Goal: Task Accomplishment & Management: Complete application form

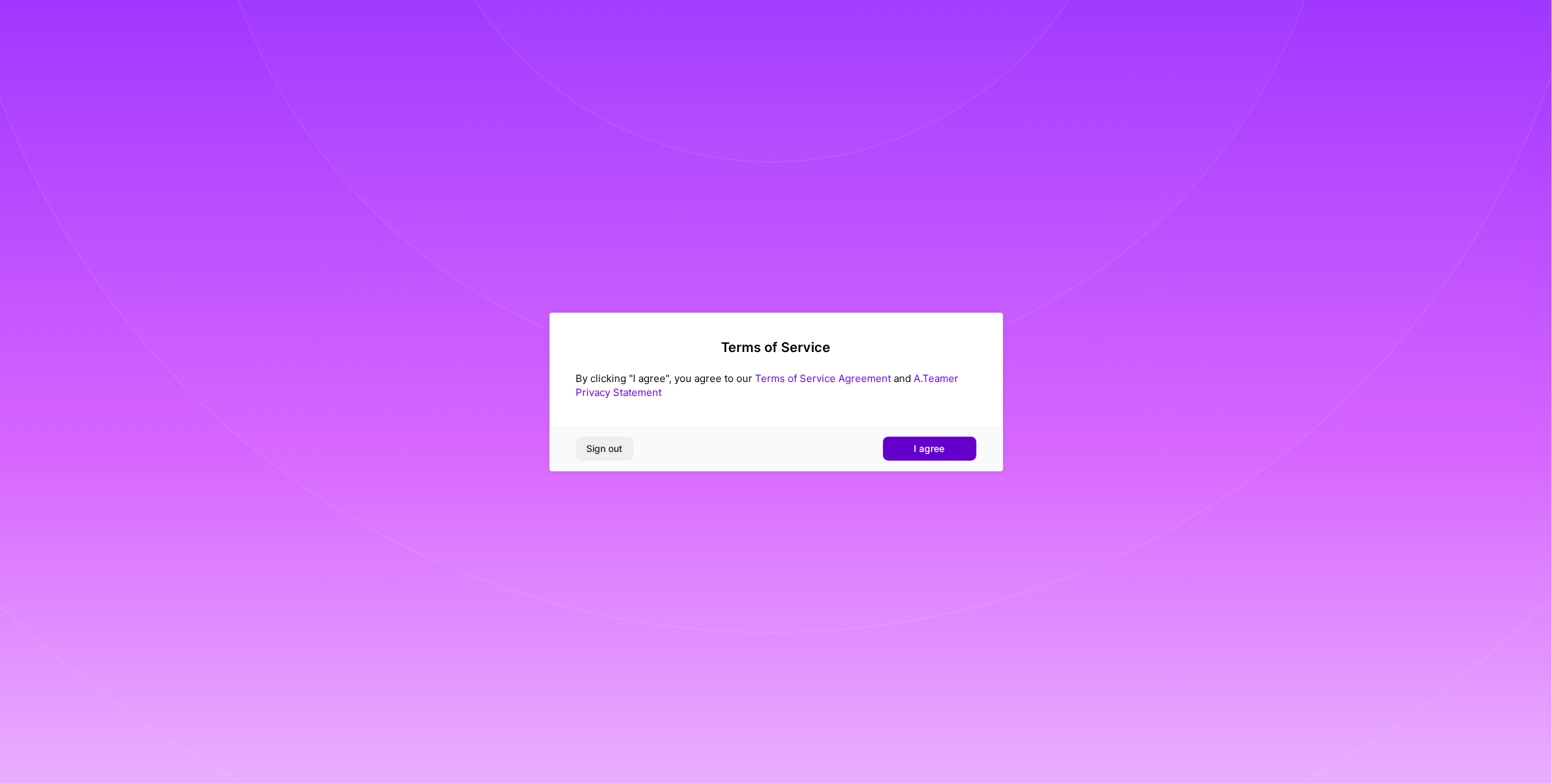
click at [931, 452] on span "I agree" at bounding box center [930, 449] width 31 height 14
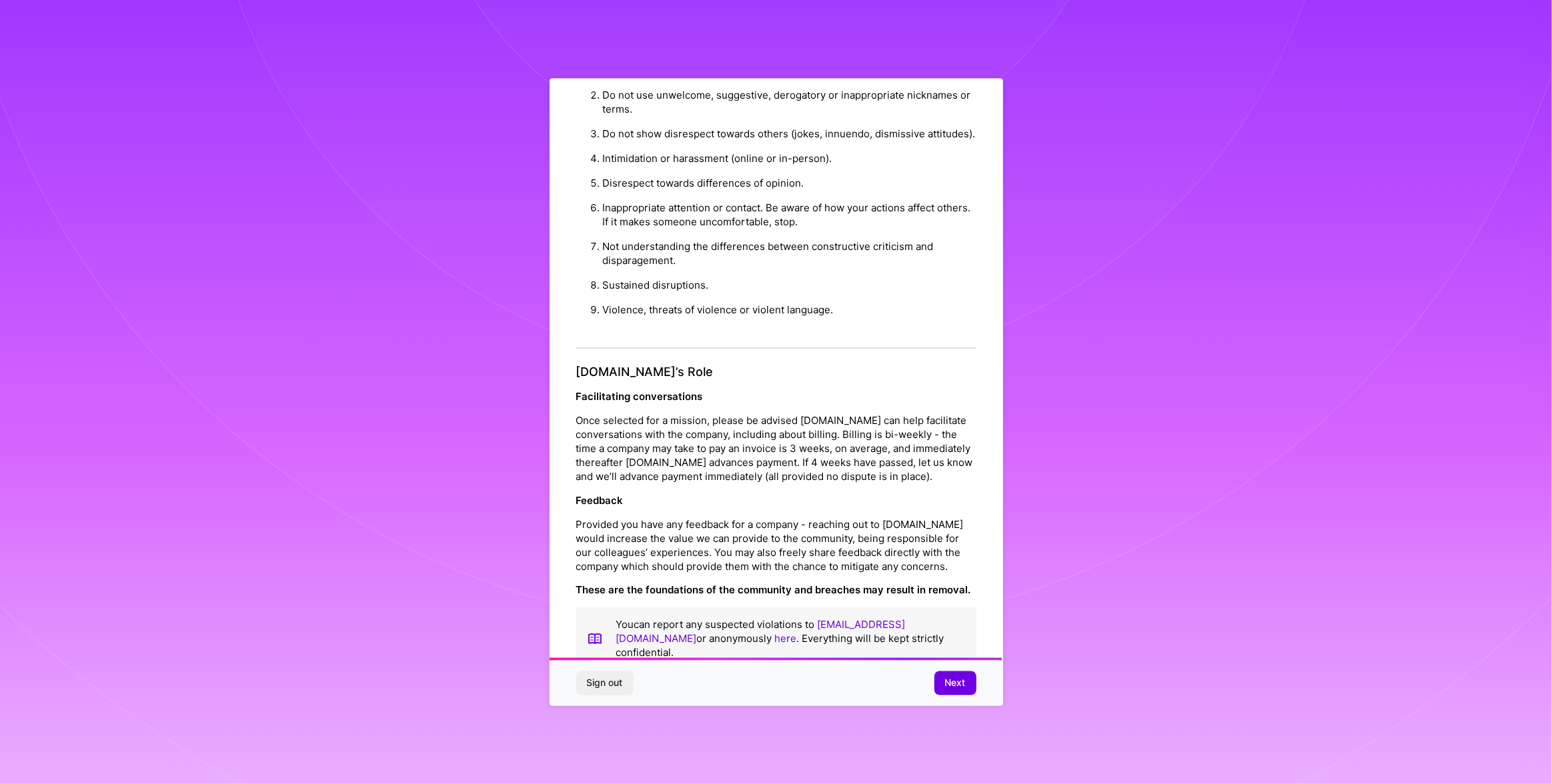
scroll to position [1252, 0]
click at [947, 690] on button "Next" at bounding box center [955, 683] width 42 height 24
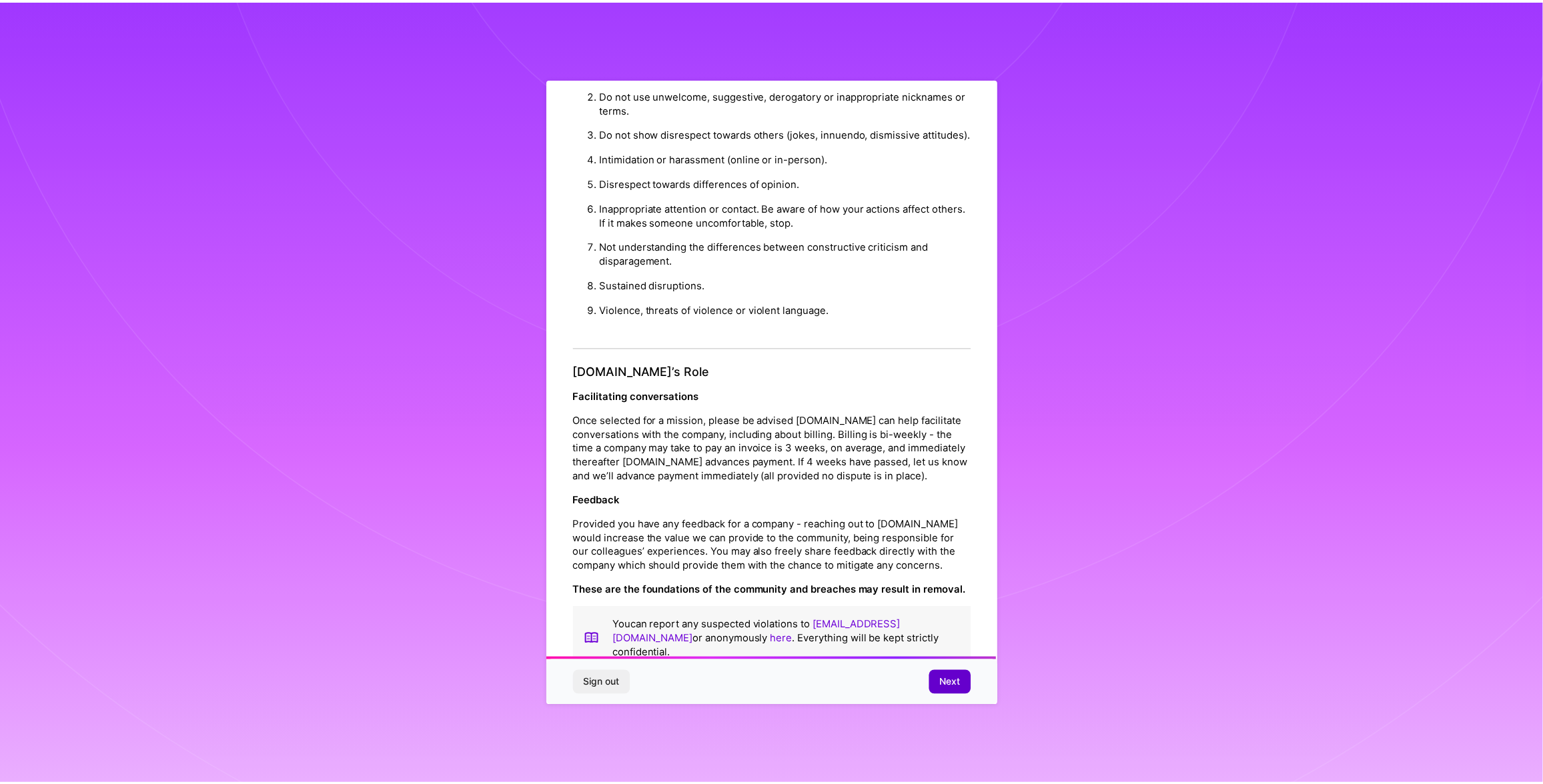
scroll to position [0, 0]
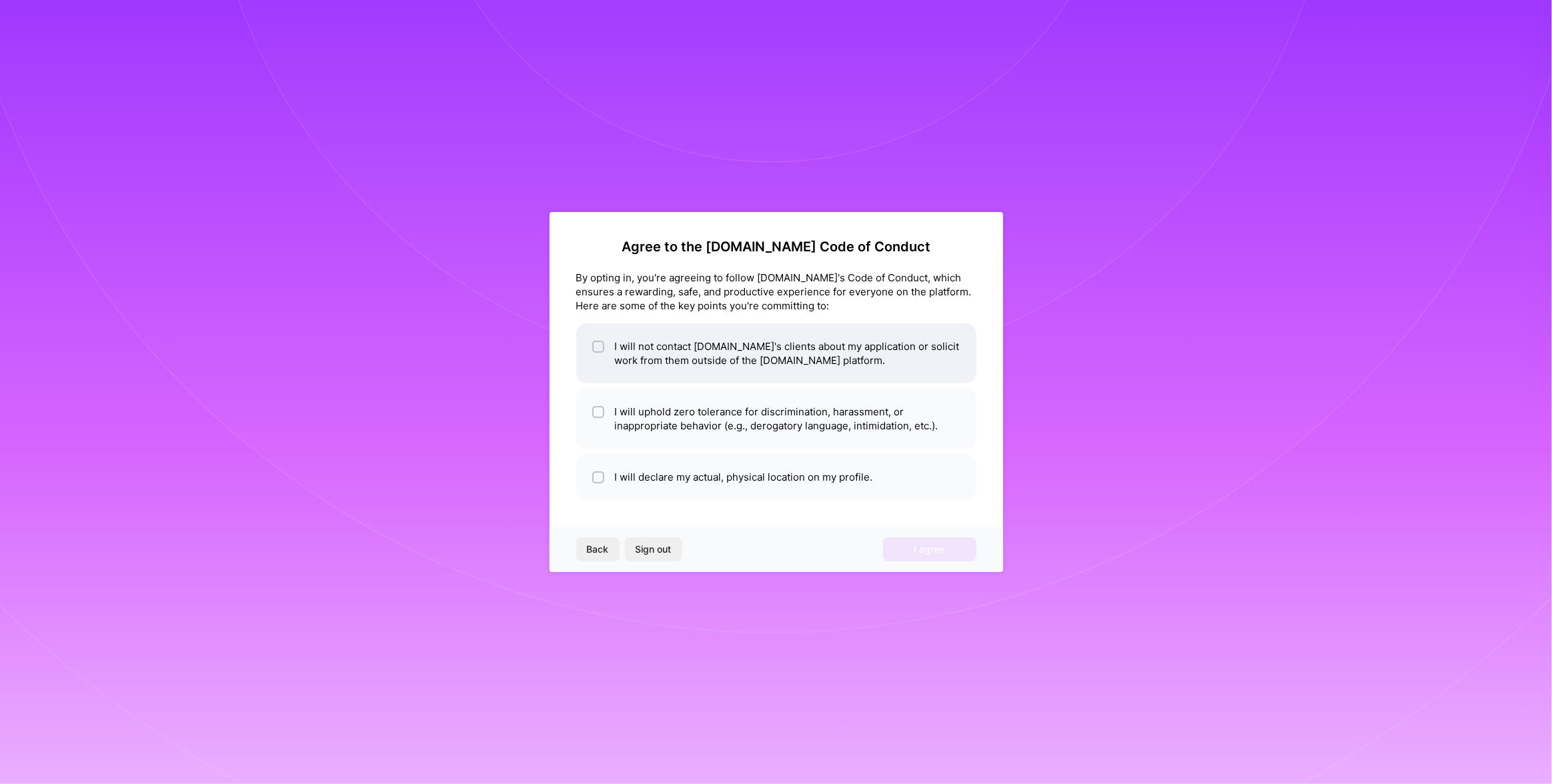
click at [599, 354] on span at bounding box center [598, 353] width 12 height 28
checkbox input "true"
click at [599, 419] on div at bounding box center [598, 411] width 12 height 12
checkbox input "true"
click at [597, 477] on input "checkbox" at bounding box center [600, 478] width 9 height 9
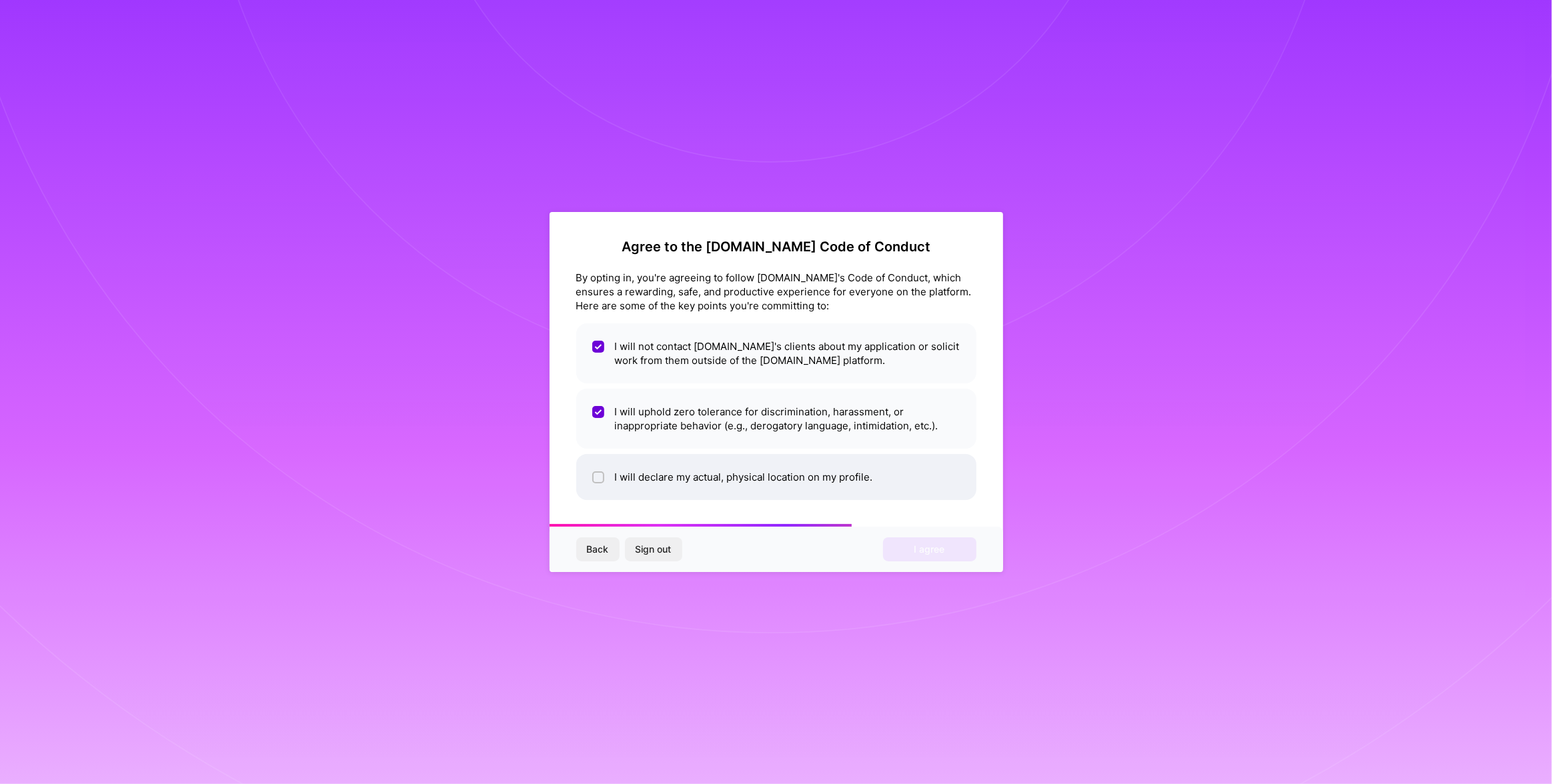
checkbox input "true"
click at [923, 553] on span "I agree" at bounding box center [930, 549] width 31 height 14
